Goal: Information Seeking & Learning: Learn about a topic

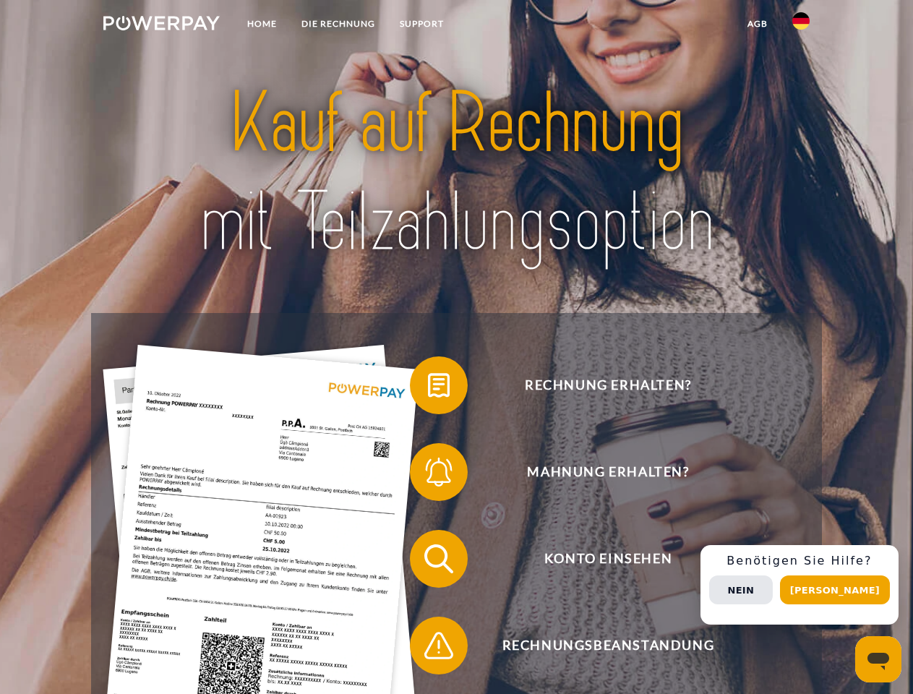
click at [161, 25] on img at bounding box center [161, 23] width 116 height 14
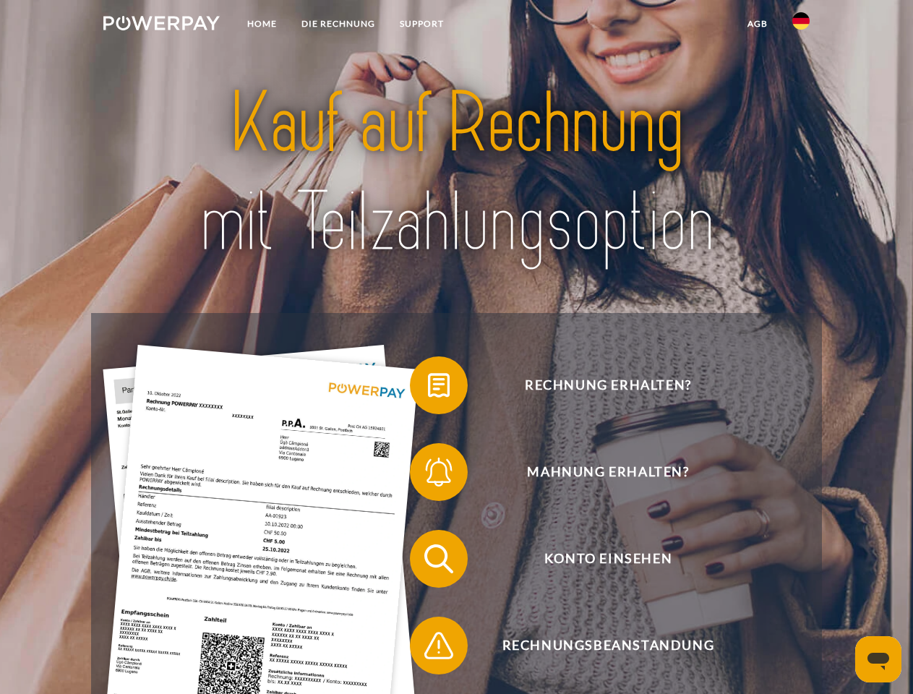
click at [801, 25] on img at bounding box center [800, 20] width 17 height 17
click at [757, 24] on link "agb" at bounding box center [757, 24] width 45 height 26
click at [428, 388] on span at bounding box center [417, 385] width 72 height 72
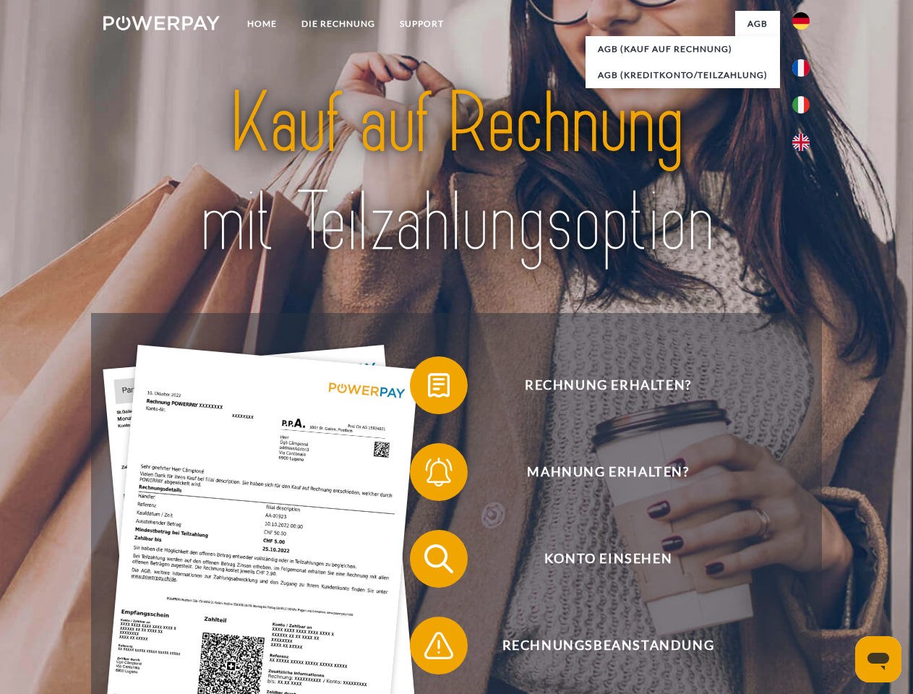
click at [428, 475] on span at bounding box center [417, 472] width 72 height 72
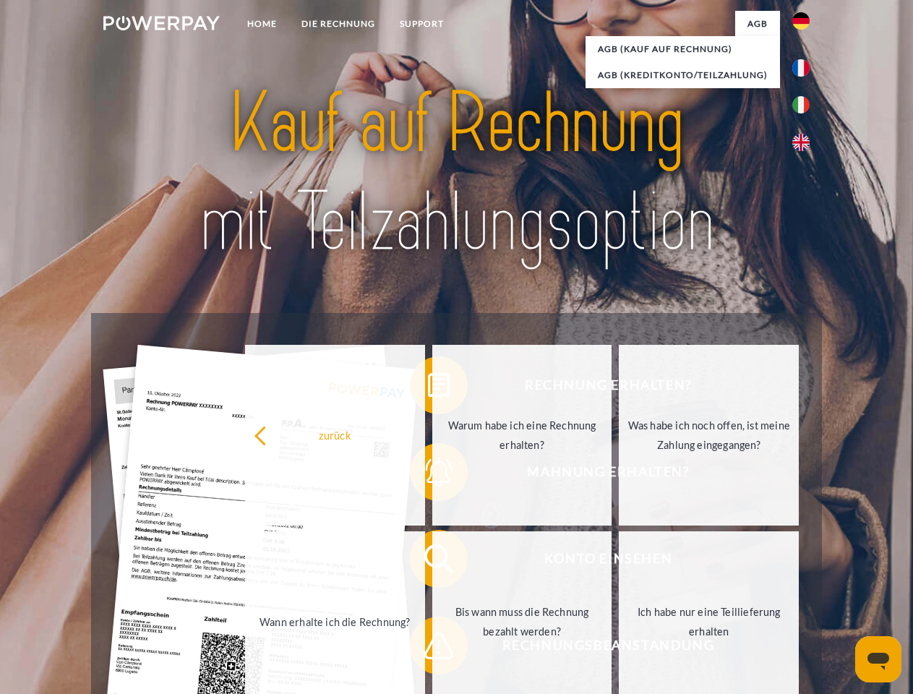
click at [432, 562] on link "Bis wann muss die Rechnung bezahlt werden?" at bounding box center [522, 621] width 180 height 181
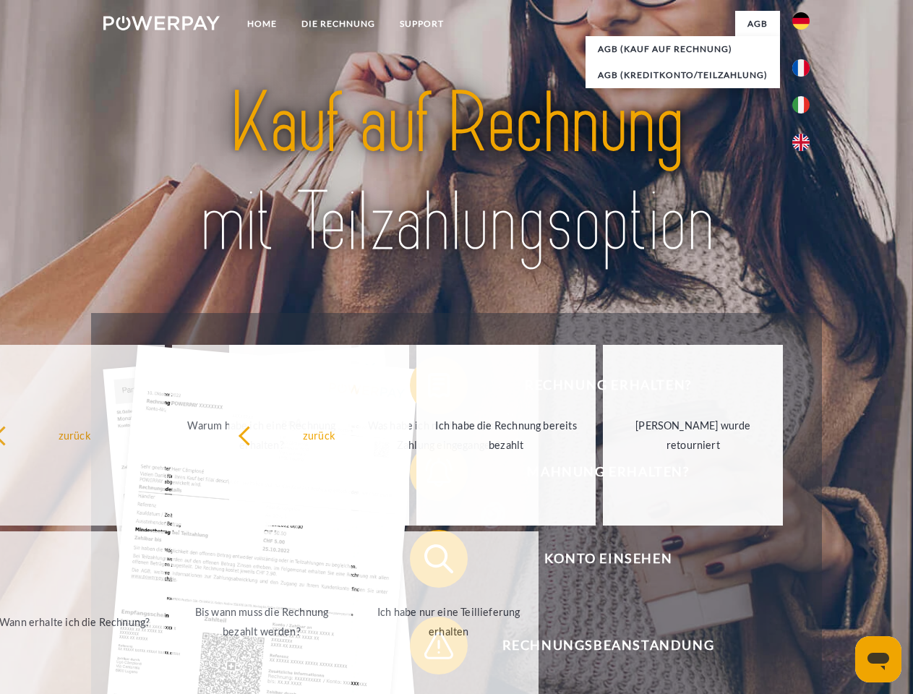
click at [428, 649] on span at bounding box center [417, 645] width 72 height 72
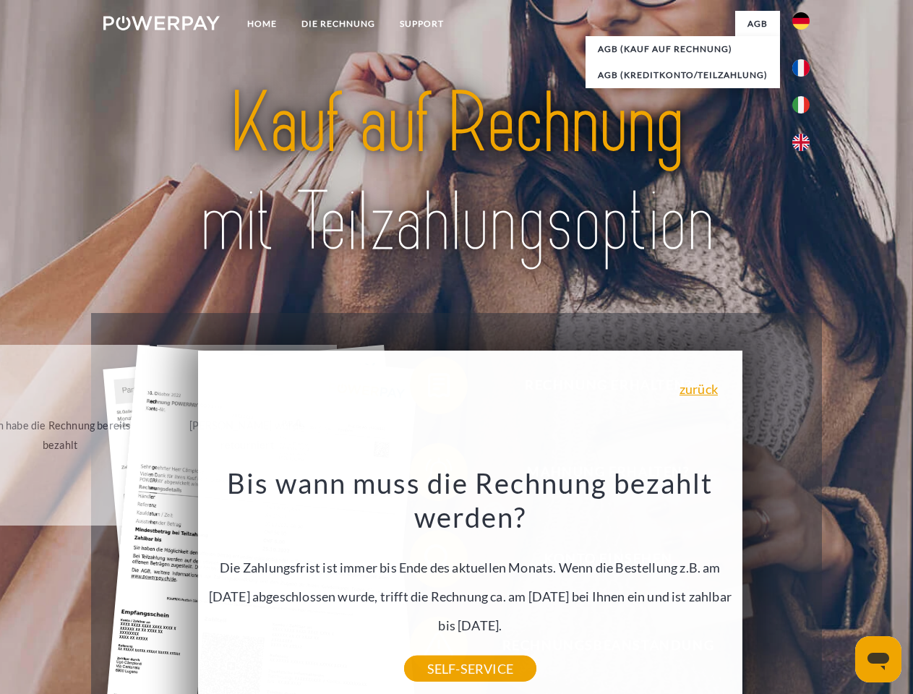
click at [805, 585] on div "Rechnung erhalten? Mahnung erhalten? Konto einsehen" at bounding box center [456, 602] width 730 height 578
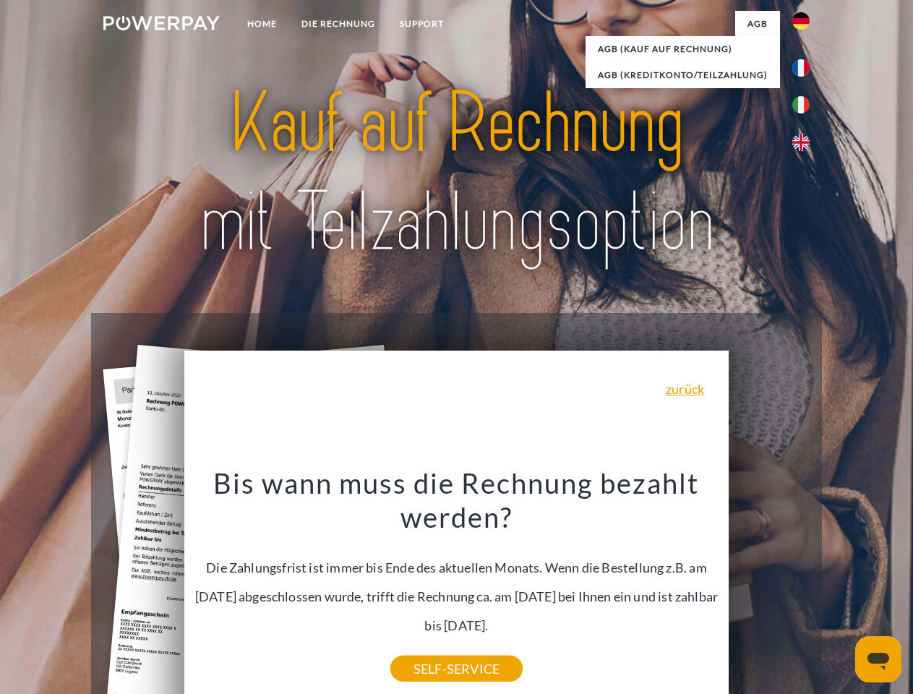
click at [769, 588] on span "Konto einsehen" at bounding box center [608, 559] width 354 height 58
click at [840, 590] on header "Home DIE RECHNUNG SUPPORT" at bounding box center [456, 499] width 913 height 998
